Goal: Information Seeking & Learning: Learn about a topic

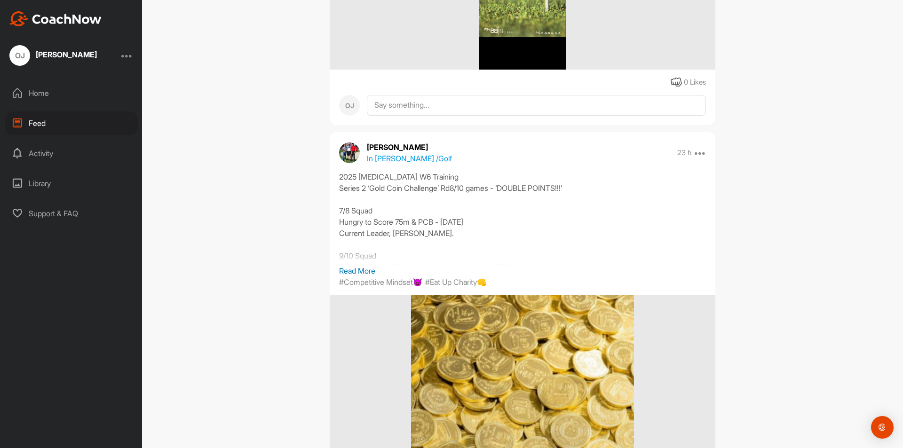
scroll to position [423, 0]
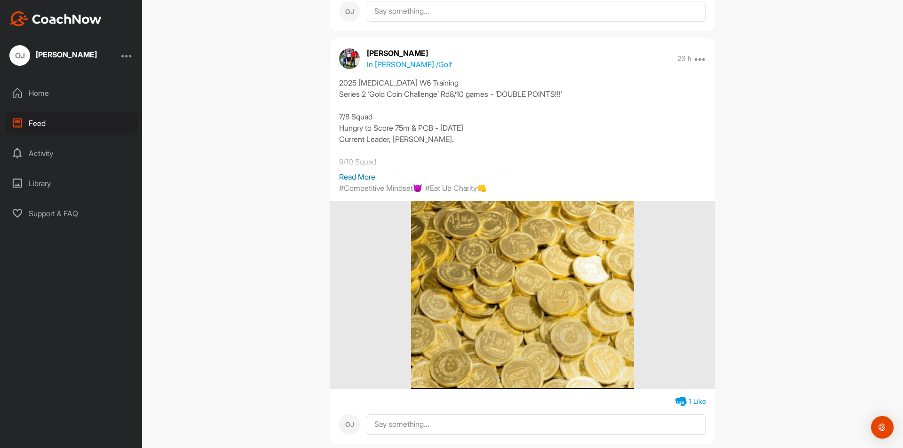
click at [352, 176] on p "Read More" at bounding box center [522, 176] width 367 height 11
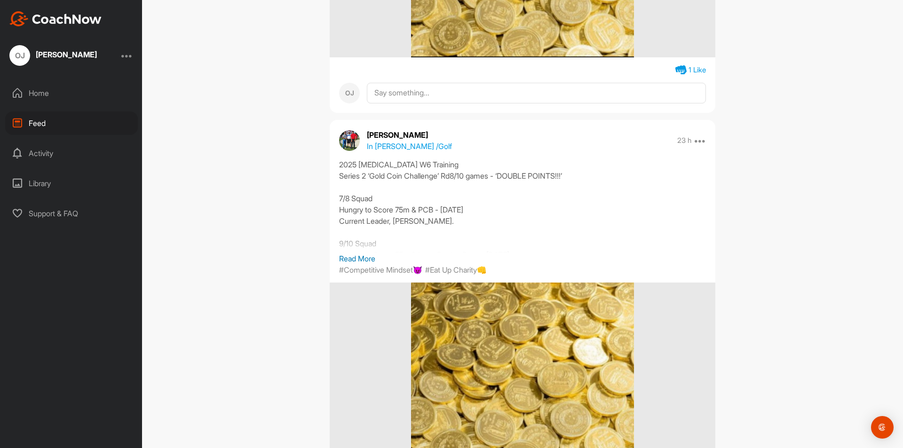
scroll to position [799, 0]
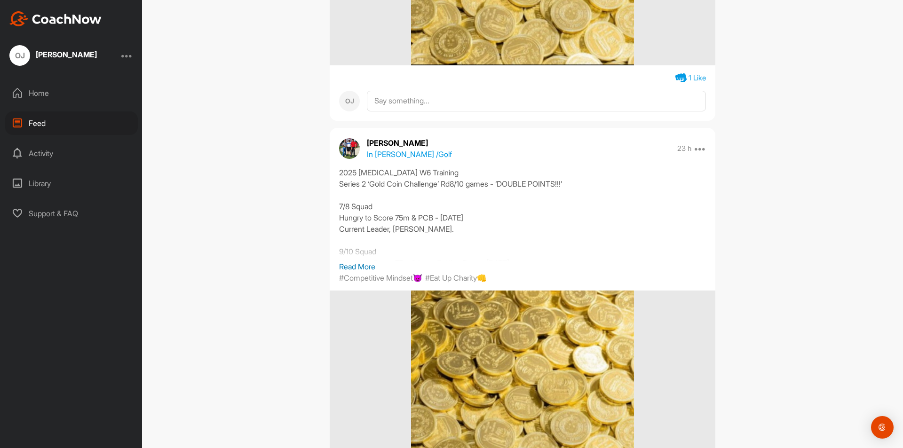
click at [360, 267] on p "Read More" at bounding box center [522, 266] width 367 height 11
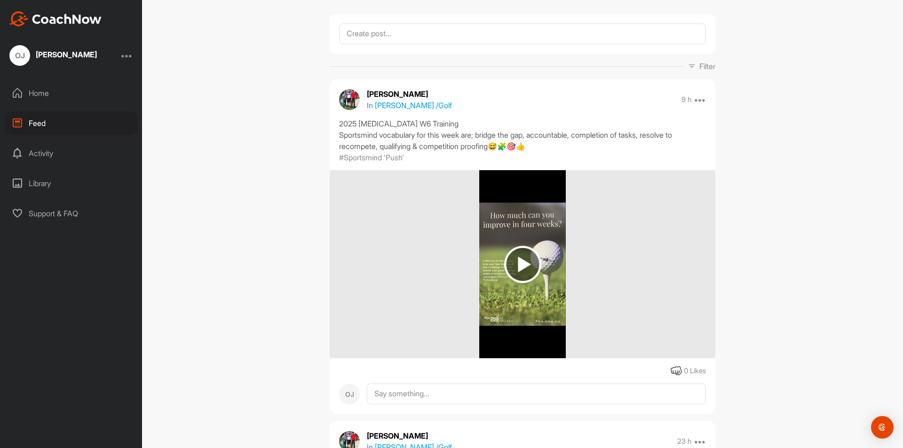
scroll to position [0, 0]
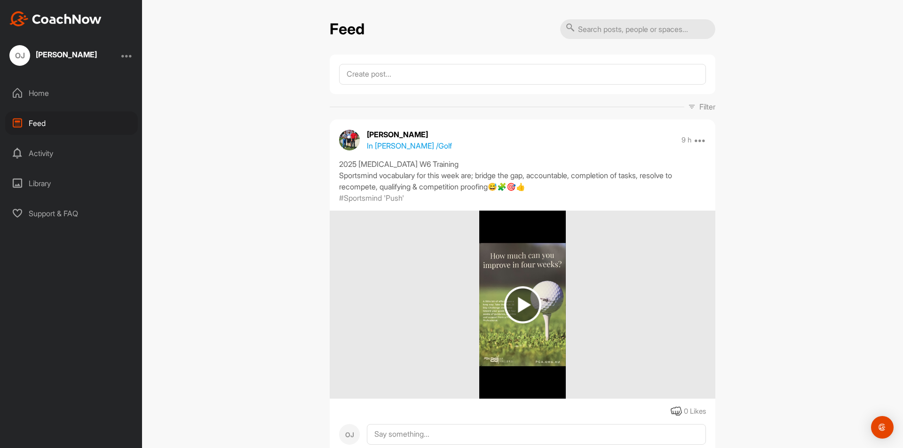
click at [521, 302] on img at bounding box center [522, 304] width 37 height 37
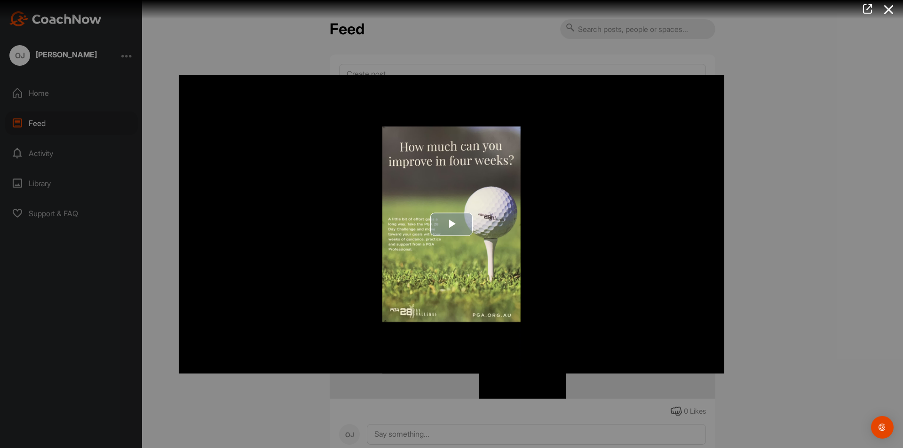
click at [451, 224] on span "Video Player" at bounding box center [451, 224] width 0 height 0
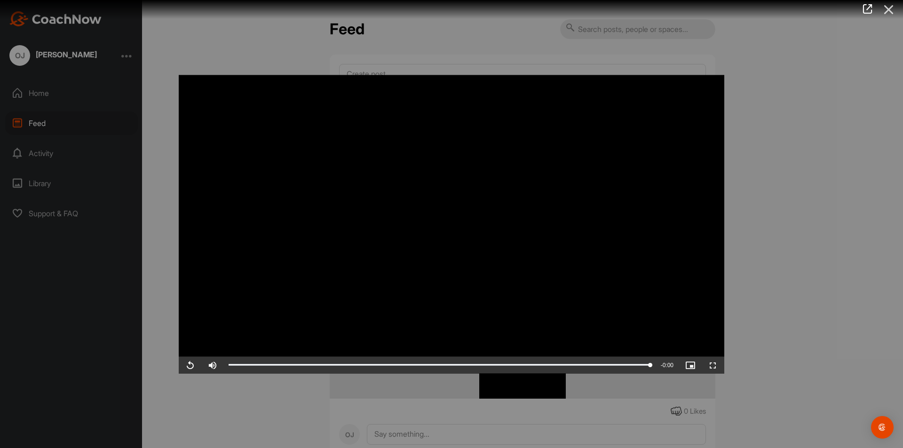
click at [889, 9] on icon at bounding box center [889, 9] width 22 height 17
